Goal: Task Accomplishment & Management: Complete application form

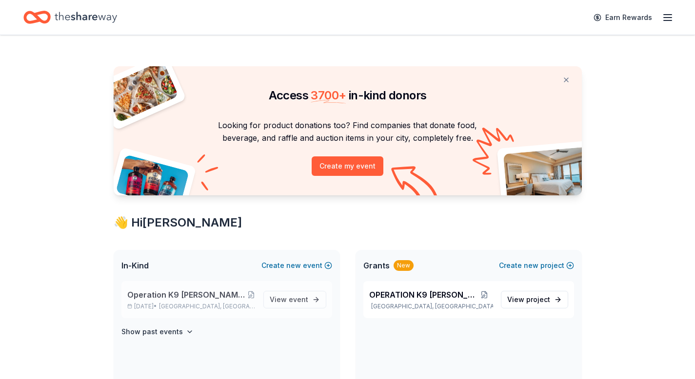
click at [207, 303] on span "Paramus, NJ" at bounding box center [207, 307] width 96 height 8
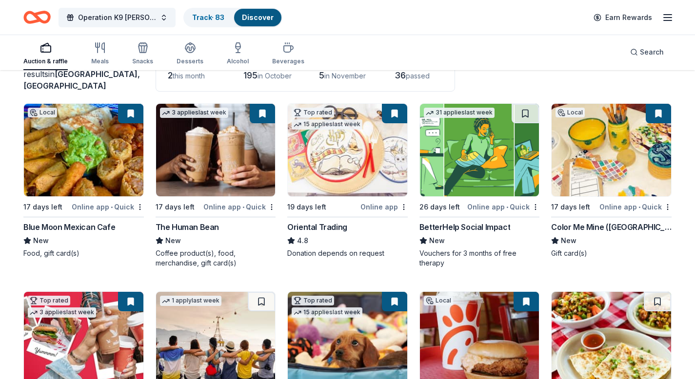
scroll to position [77, 0]
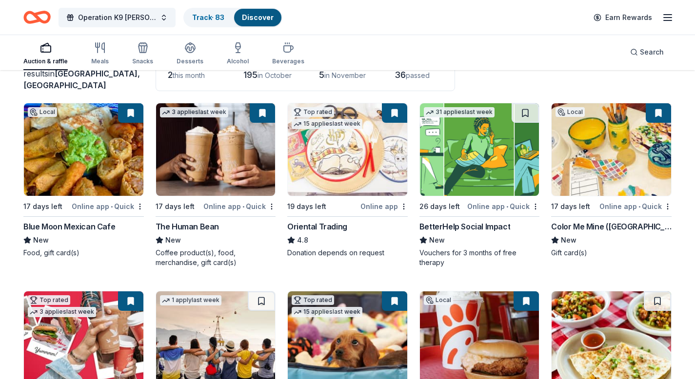
click at [132, 116] on button at bounding box center [130, 113] width 25 height 20
click at [132, 113] on button at bounding box center [130, 113] width 25 height 20
click at [131, 113] on button at bounding box center [130, 113] width 25 height 20
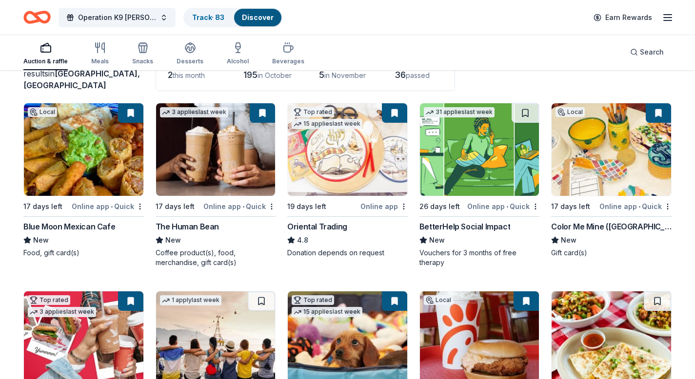
click at [131, 113] on button at bounding box center [130, 113] width 25 height 20
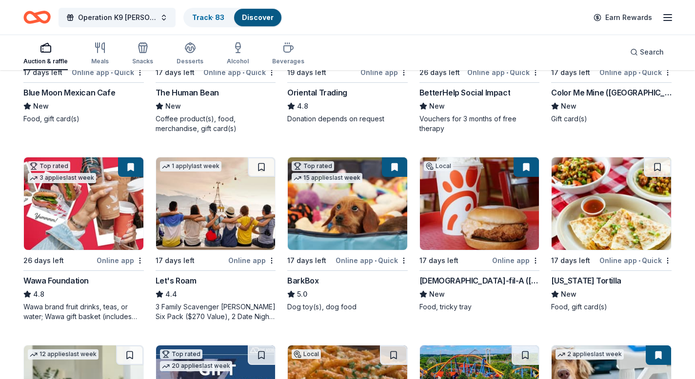
scroll to position [232, 0]
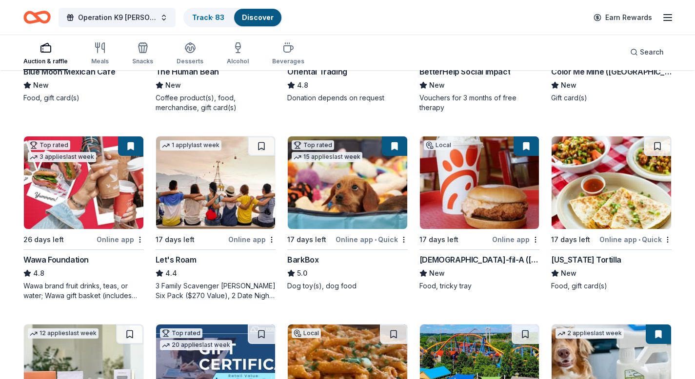
click at [133, 147] on button at bounding box center [130, 147] width 25 height 20
click at [130, 148] on button at bounding box center [130, 147] width 25 height 20
click at [130, 147] on button at bounding box center [130, 147] width 25 height 20
click at [180, 259] on div "Let's Roam" at bounding box center [176, 260] width 41 height 12
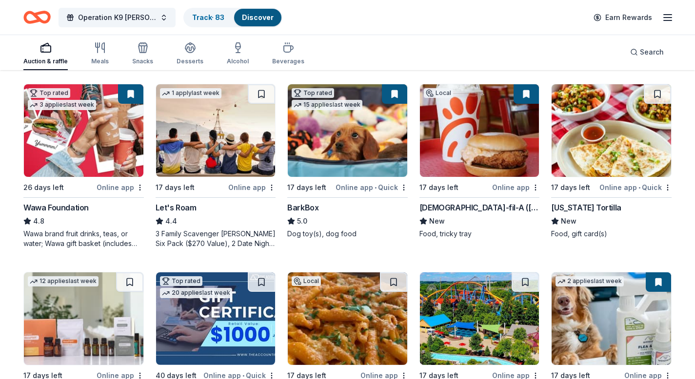
scroll to position [411, 0]
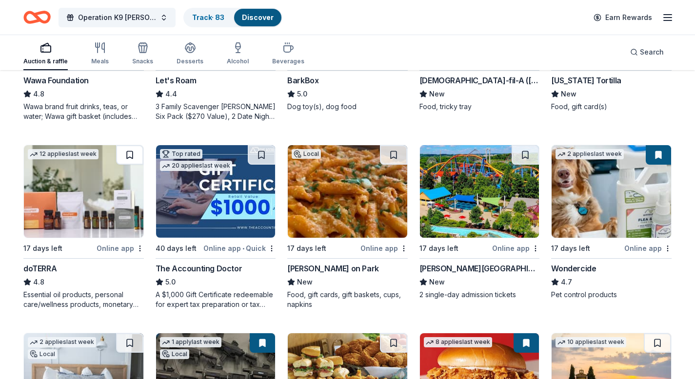
click at [132, 156] on button at bounding box center [129, 155] width 27 height 20
click at [468, 265] on div "Dorney Park & Wildwater Kingdom" at bounding box center [479, 269] width 120 height 12
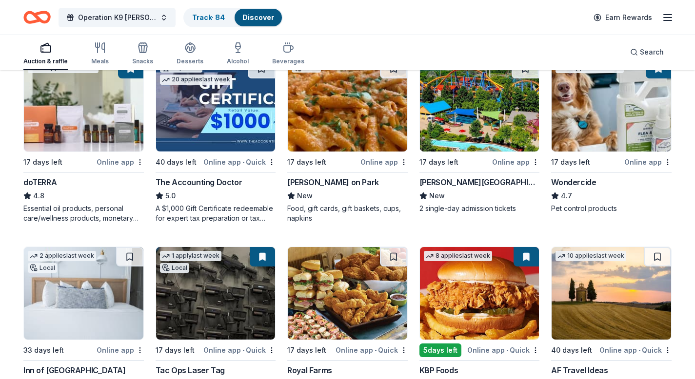
scroll to position [486, 0]
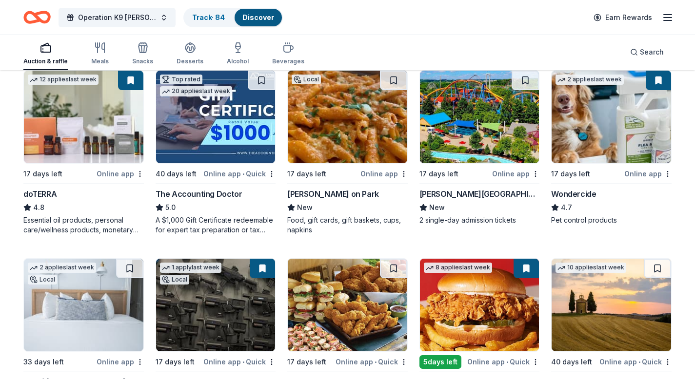
click at [333, 194] on div "Matera’s on Park" at bounding box center [333, 194] width 92 height 12
click at [396, 77] on button at bounding box center [393, 81] width 27 height 20
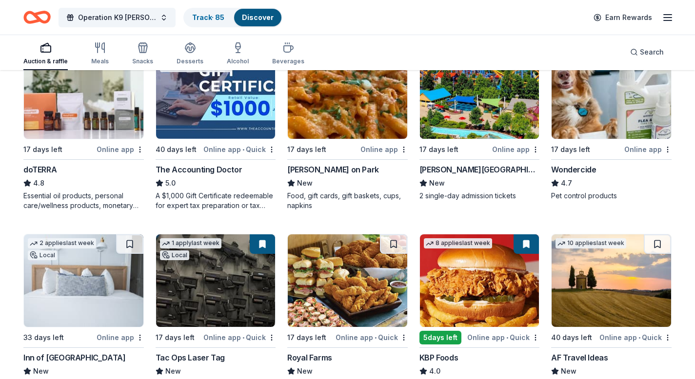
scroll to position [565, 0]
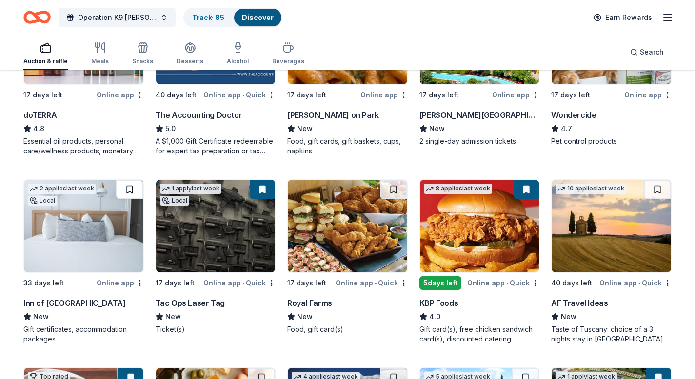
click at [131, 189] on button at bounding box center [129, 190] width 27 height 20
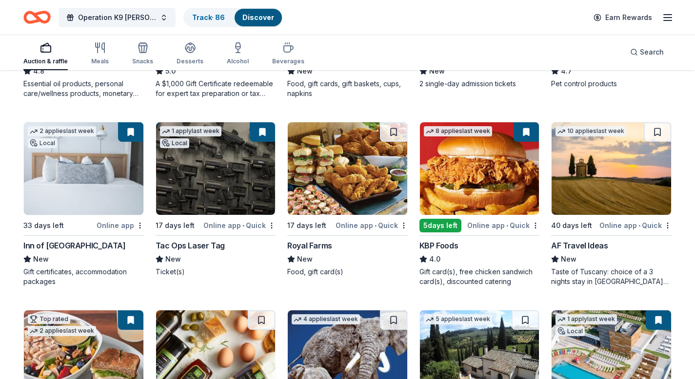
scroll to position [629, 0]
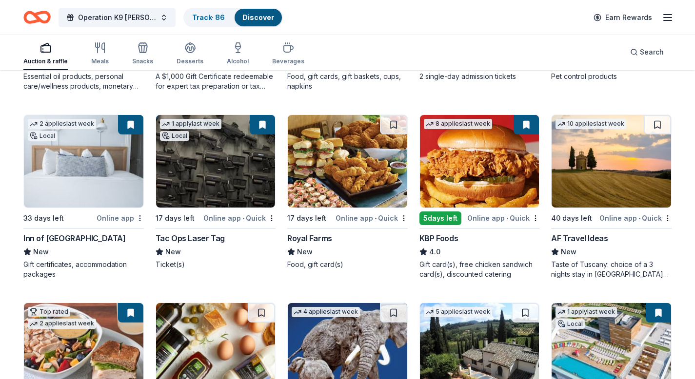
click at [582, 237] on div "AF Travel Ideas" at bounding box center [579, 239] width 57 height 12
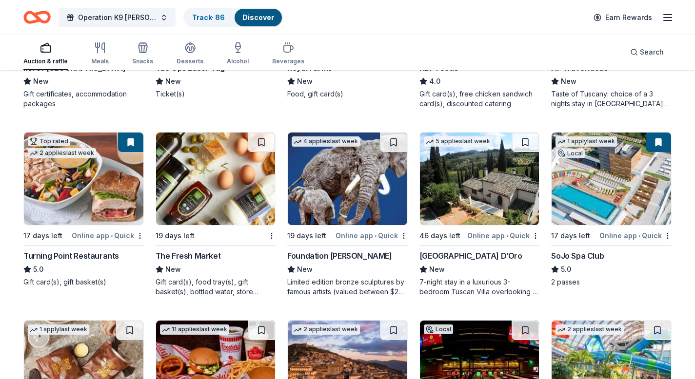
scroll to position [811, 0]
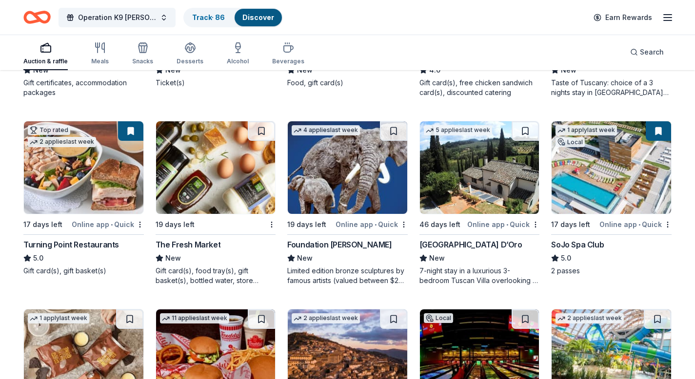
click at [592, 243] on div "SoJo Spa Club" at bounding box center [577, 245] width 53 height 12
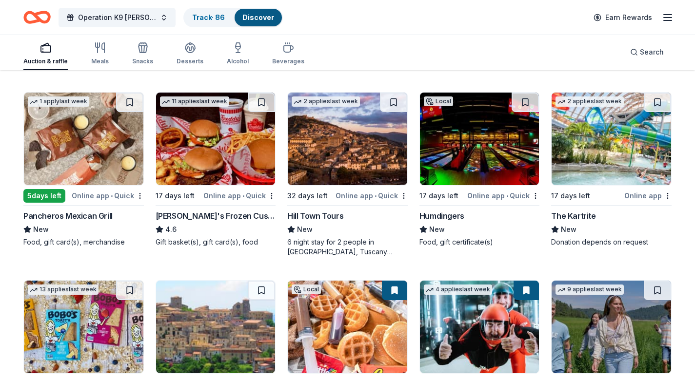
scroll to position [1029, 0]
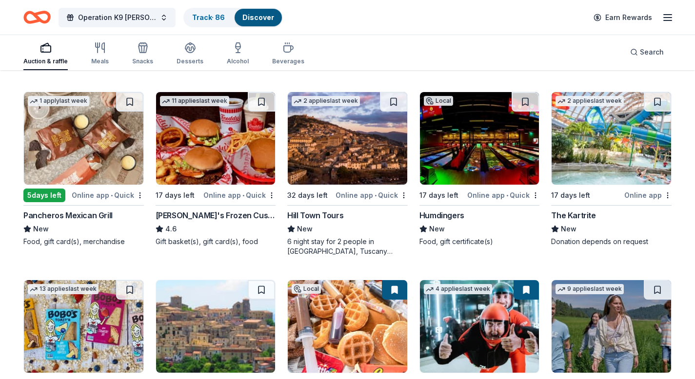
click at [73, 214] on div "Pancheros Mexican Grill" at bounding box center [67, 216] width 89 height 12
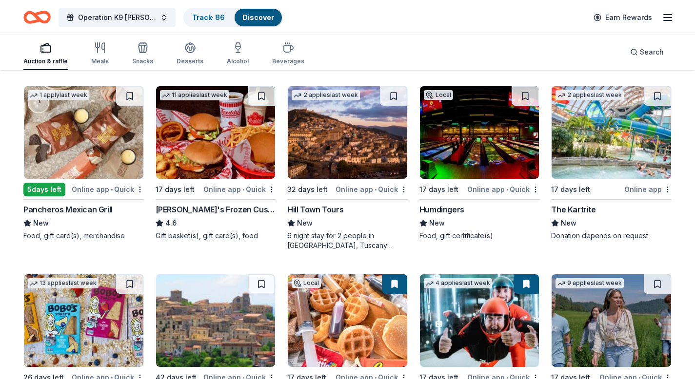
scroll to position [1036, 0]
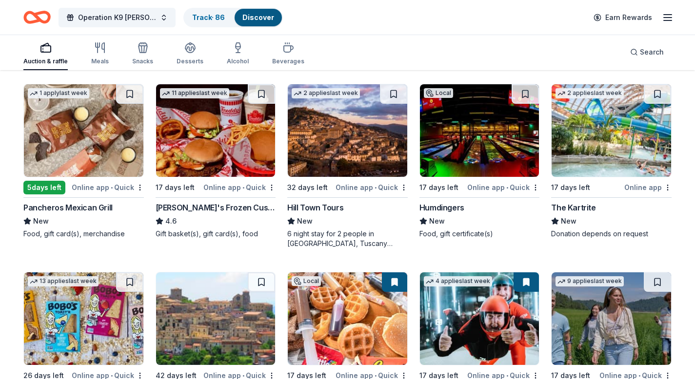
click at [453, 207] on div "Humdingers" at bounding box center [441, 208] width 45 height 12
click at [525, 95] on button at bounding box center [524, 94] width 27 height 20
click at [320, 190] on div "32 days left" at bounding box center [307, 188] width 40 height 12
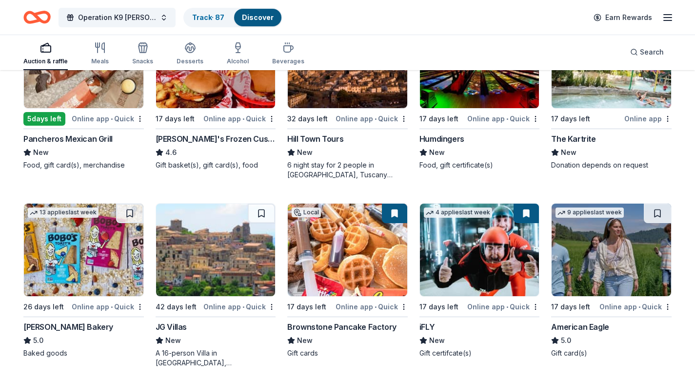
scroll to position [1233, 0]
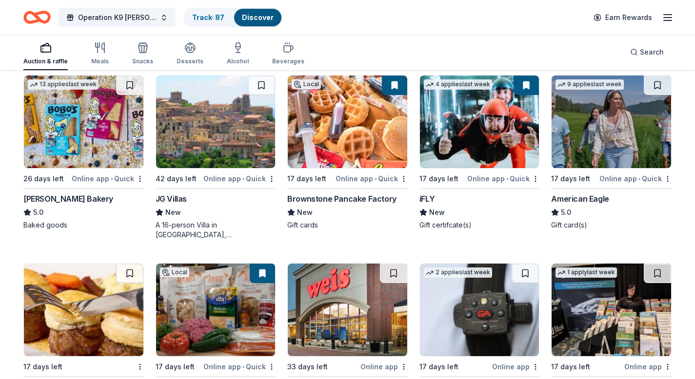
click at [431, 198] on div "iFLY" at bounding box center [426, 199] width 15 height 12
click at [526, 85] on button at bounding box center [525, 86] width 25 height 20
click at [577, 195] on div "American Eagle" at bounding box center [580, 199] width 58 height 12
click at [654, 83] on button at bounding box center [657, 86] width 27 height 20
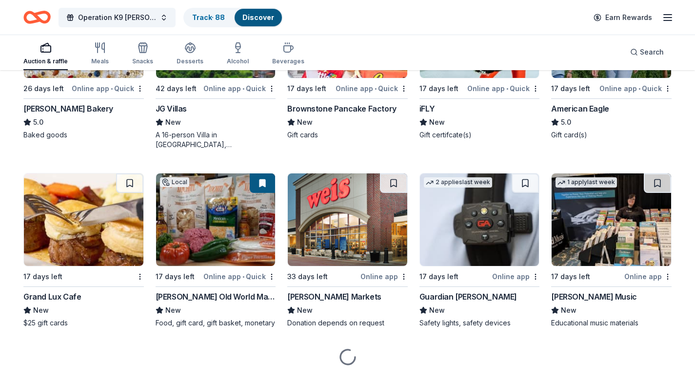
scroll to position [1330, 0]
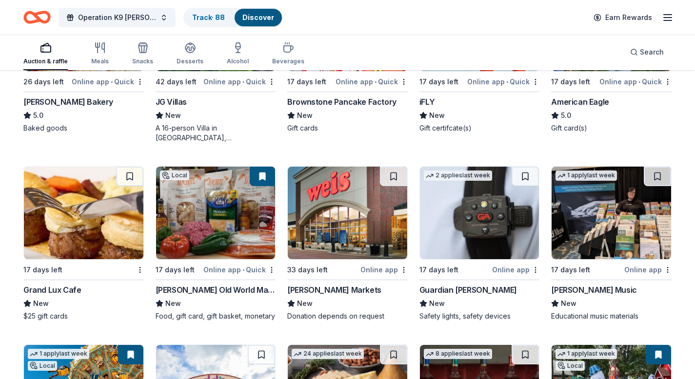
click at [56, 291] on div "Grand Lux Cafe" at bounding box center [52, 290] width 58 height 12
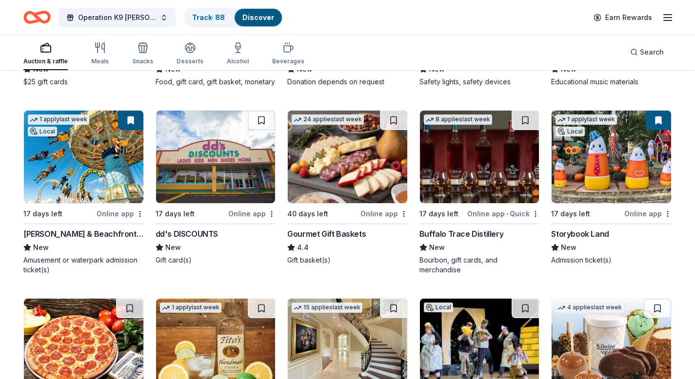
scroll to position [1570, 0]
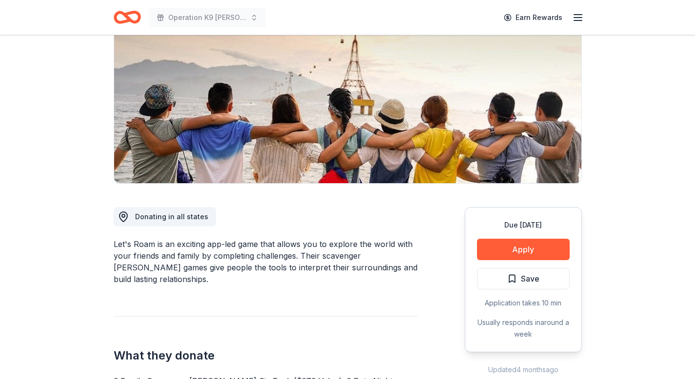
scroll to position [72, 0]
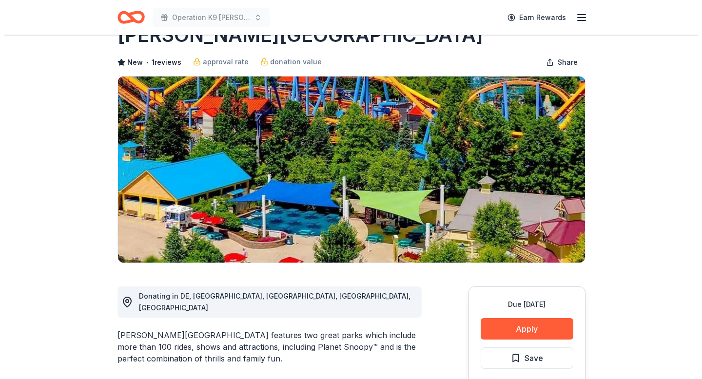
scroll to position [70, 0]
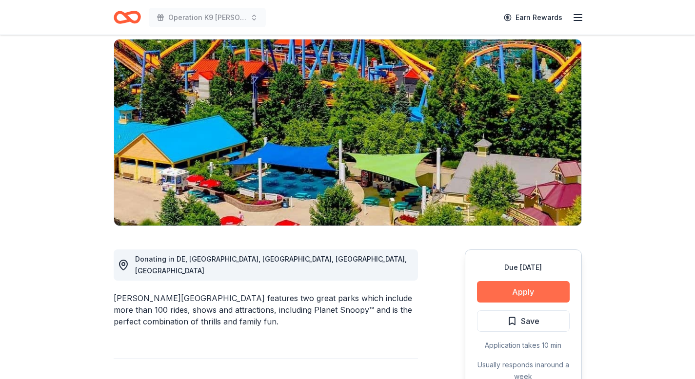
click at [535, 290] on button "Apply" at bounding box center [523, 291] width 93 height 21
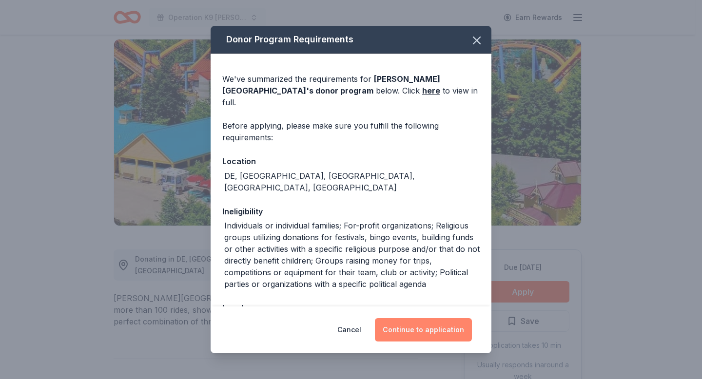
click at [437, 330] on button "Continue to application" at bounding box center [423, 329] width 97 height 23
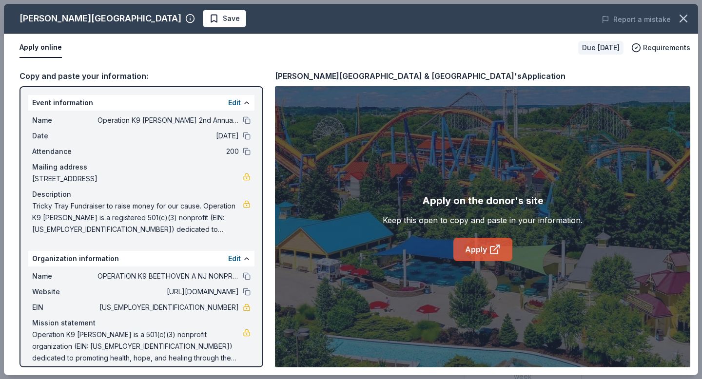
click at [480, 252] on link "Apply" at bounding box center [482, 249] width 59 height 23
click at [478, 251] on link "Apply" at bounding box center [482, 249] width 59 height 23
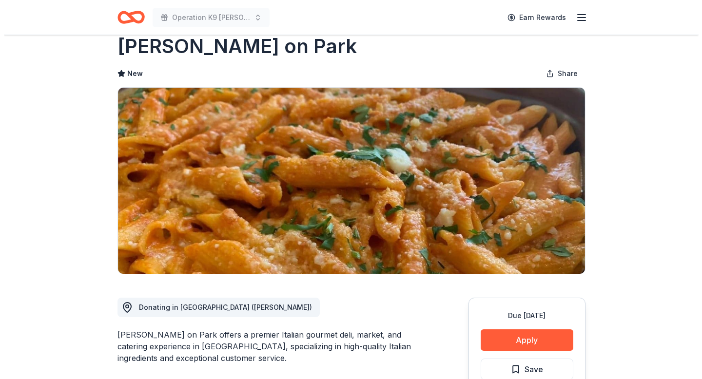
scroll to position [75, 0]
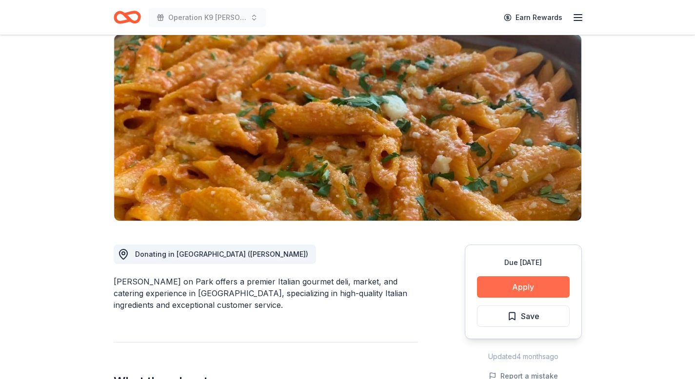
click at [518, 288] on button "Apply" at bounding box center [523, 286] width 93 height 21
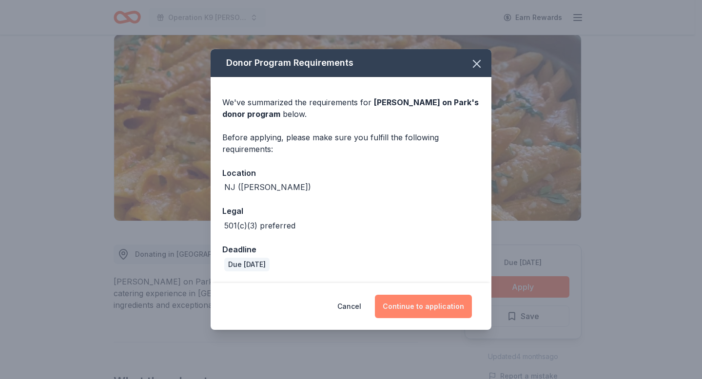
click at [428, 309] on button "Continue to application" at bounding box center [423, 306] width 97 height 23
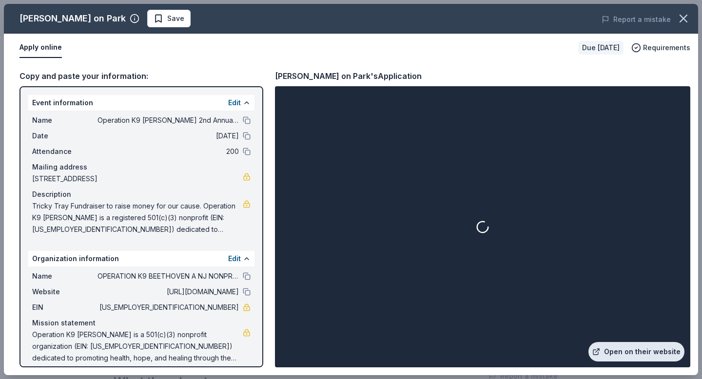
click at [623, 354] on link "Open on their website" at bounding box center [636, 352] width 96 height 20
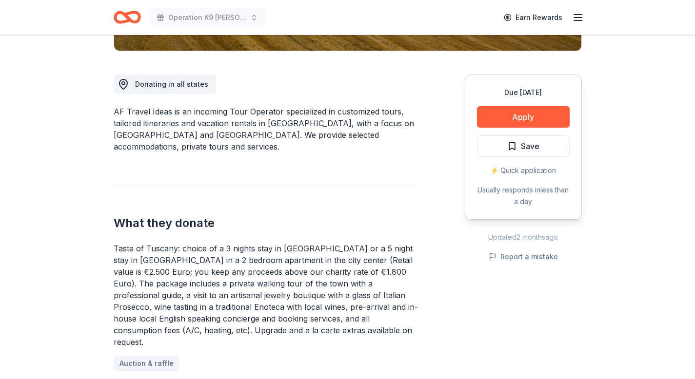
scroll to position [247, 0]
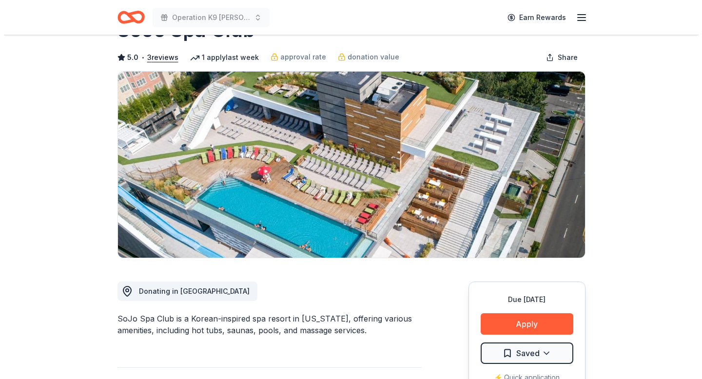
scroll to position [79, 0]
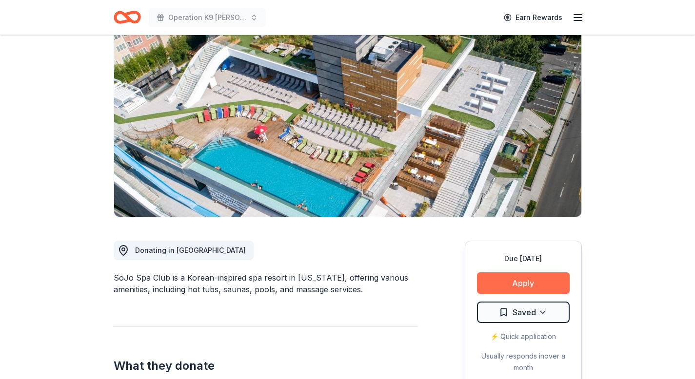
click at [523, 280] on button "Apply" at bounding box center [523, 283] width 93 height 21
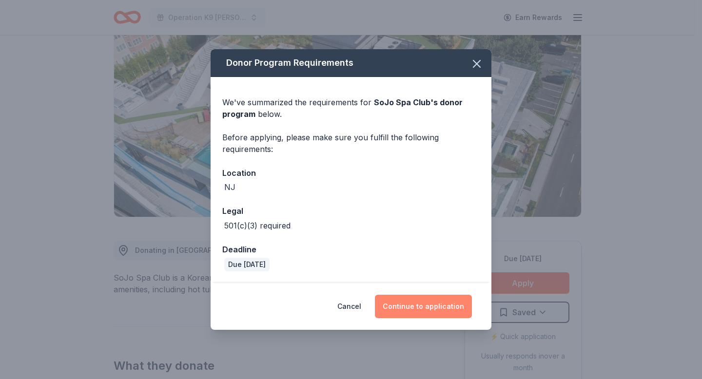
click at [428, 305] on button "Continue to application" at bounding box center [423, 306] width 97 height 23
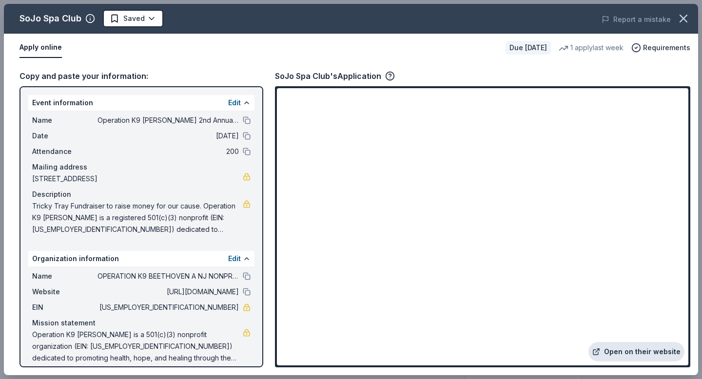
click at [624, 353] on link "Open on their website" at bounding box center [636, 352] width 96 height 20
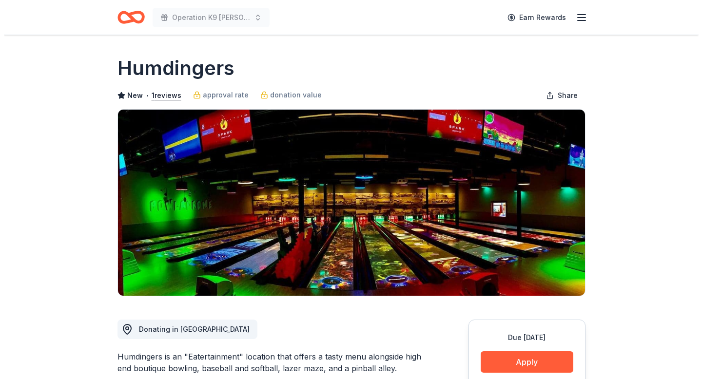
scroll to position [86, 0]
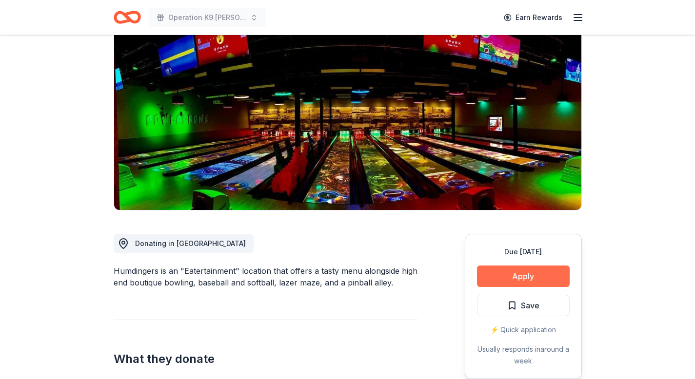
click at [517, 278] on button "Apply" at bounding box center [523, 276] width 93 height 21
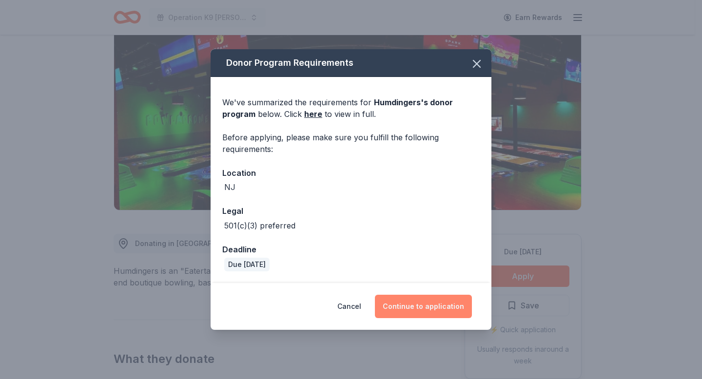
click at [419, 298] on button "Continue to application" at bounding box center [423, 306] width 97 height 23
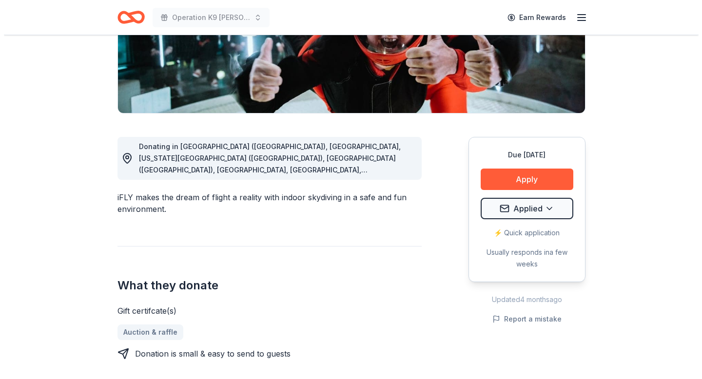
scroll to position [188, 0]
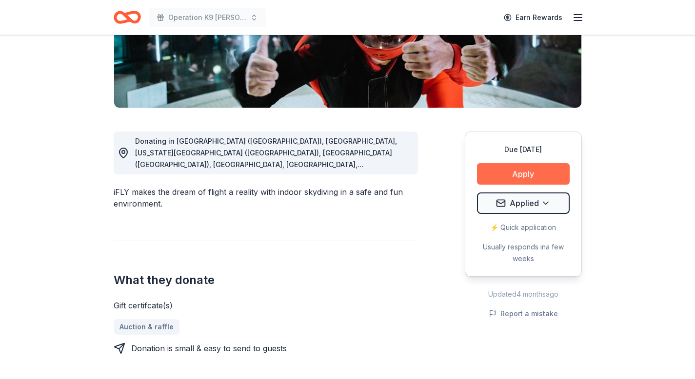
click at [517, 176] on button "Apply" at bounding box center [523, 173] width 93 height 21
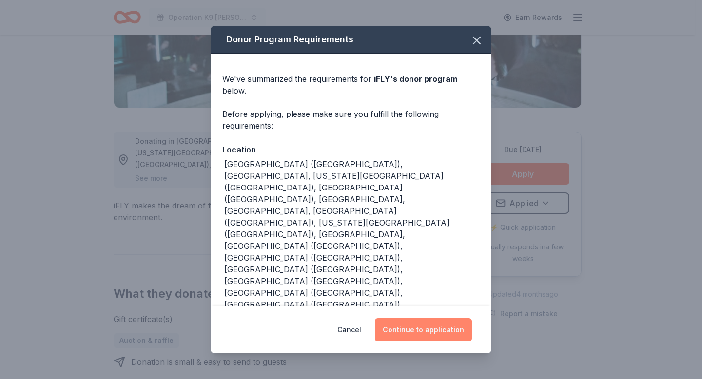
click at [442, 318] on button "Continue to application" at bounding box center [423, 329] width 97 height 23
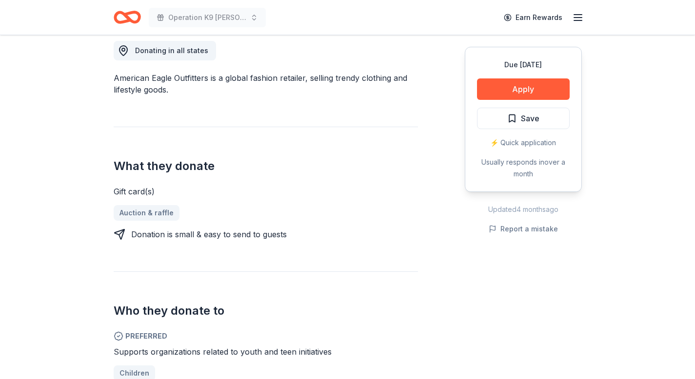
scroll to position [92, 0]
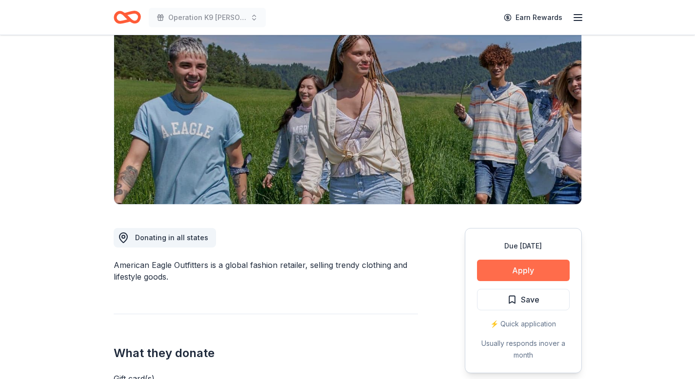
click at [536, 268] on button "Apply" at bounding box center [523, 270] width 93 height 21
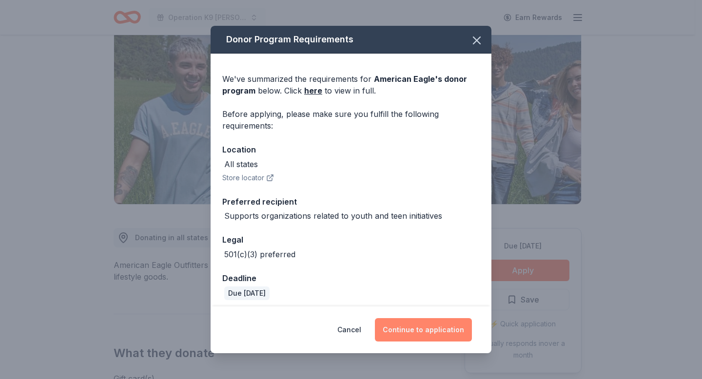
click at [442, 335] on button "Continue to application" at bounding box center [423, 329] width 97 height 23
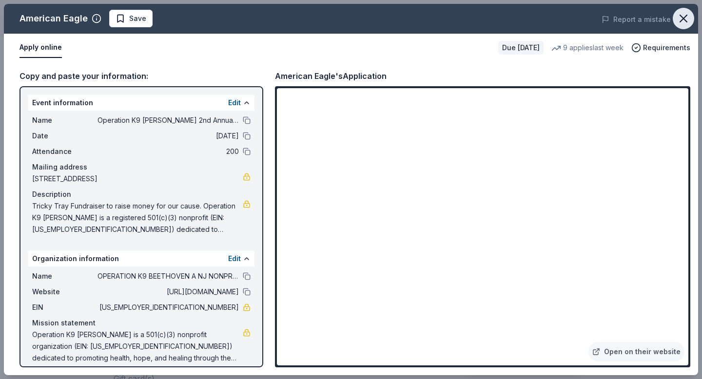
click at [683, 20] on icon "button" at bounding box center [684, 19] width 14 height 14
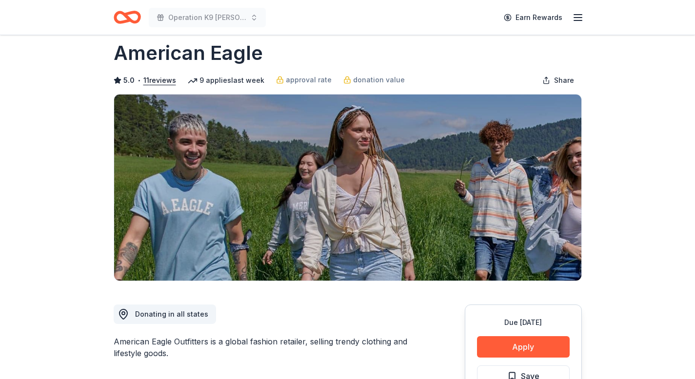
scroll to position [0, 0]
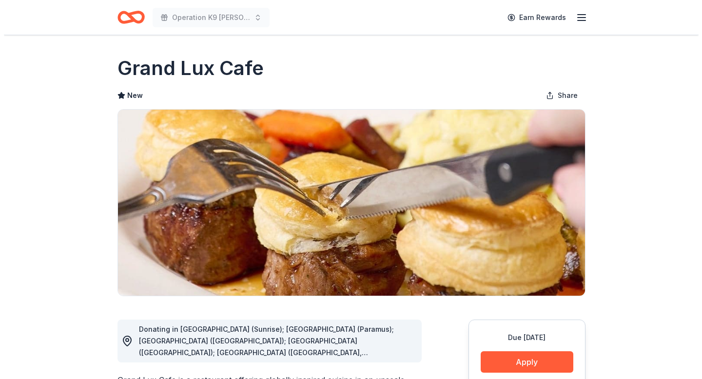
scroll to position [77, 0]
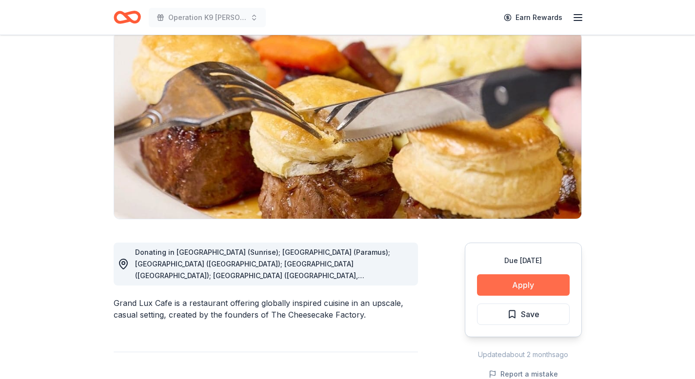
click at [522, 289] on button "Apply" at bounding box center [523, 284] width 93 height 21
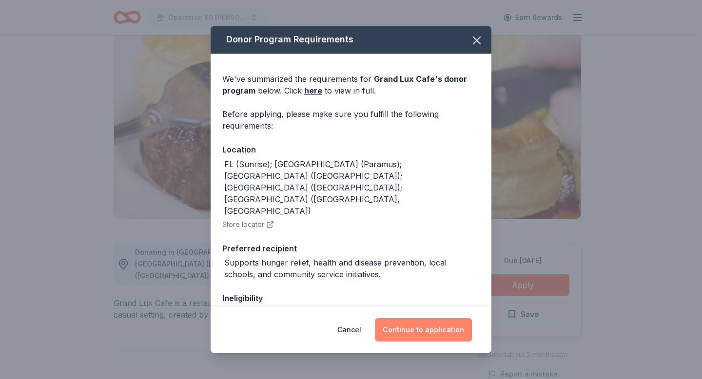
click at [429, 332] on button "Continue to application" at bounding box center [423, 329] width 97 height 23
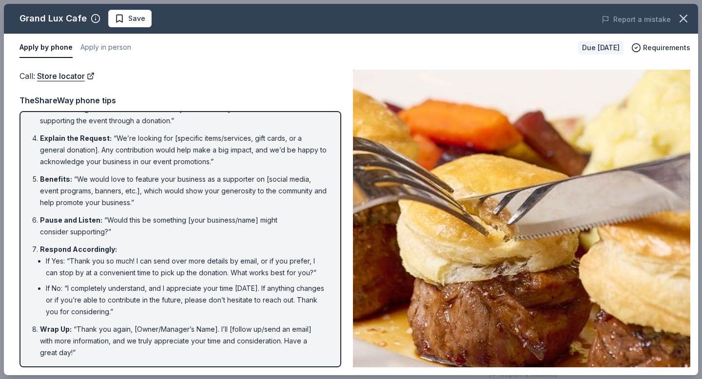
scroll to position [0, 0]
